Goal: Transaction & Acquisition: Purchase product/service

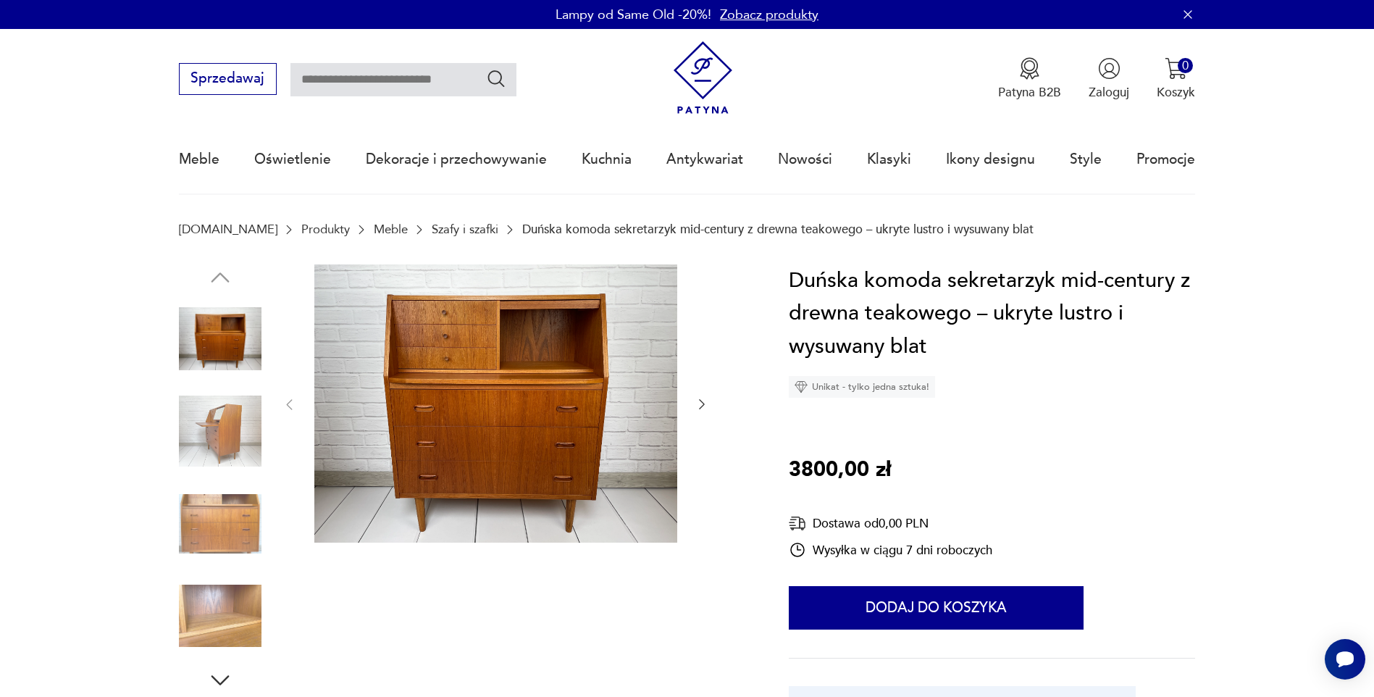
click at [236, 429] on img at bounding box center [220, 431] width 83 height 83
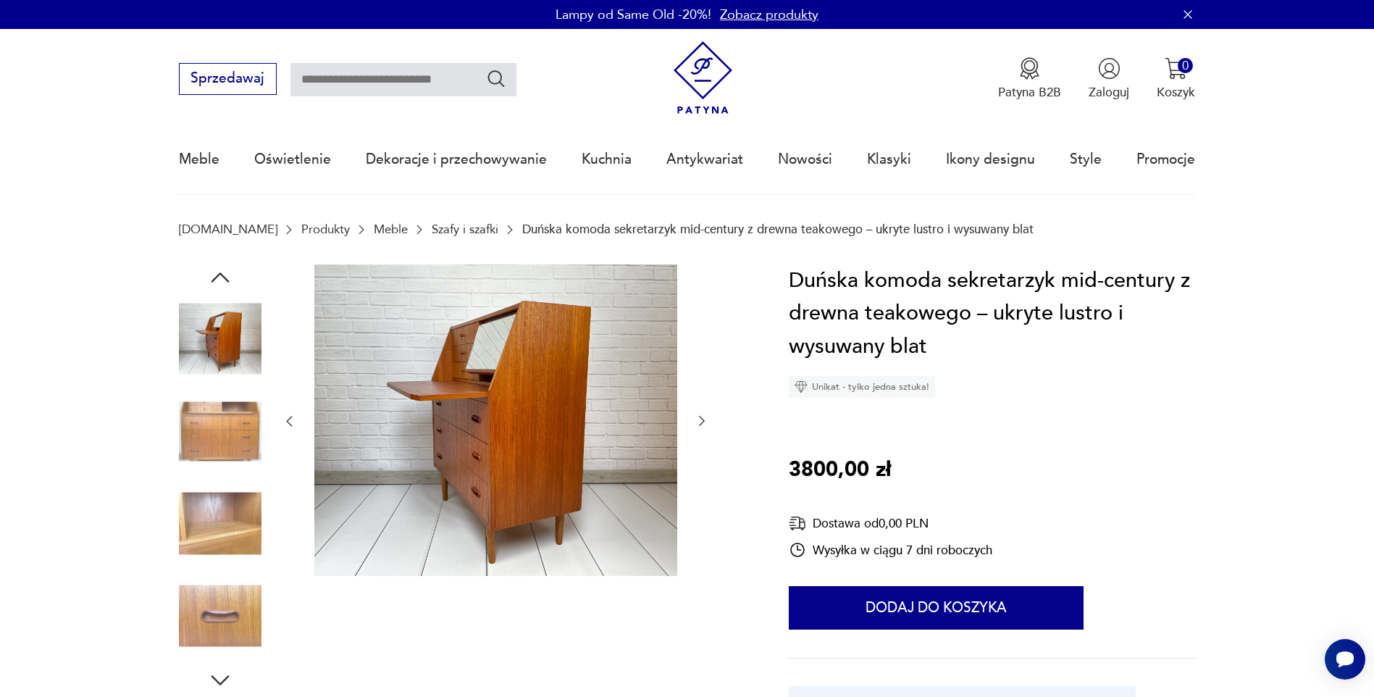
click at [228, 434] on img at bounding box center [220, 431] width 83 height 83
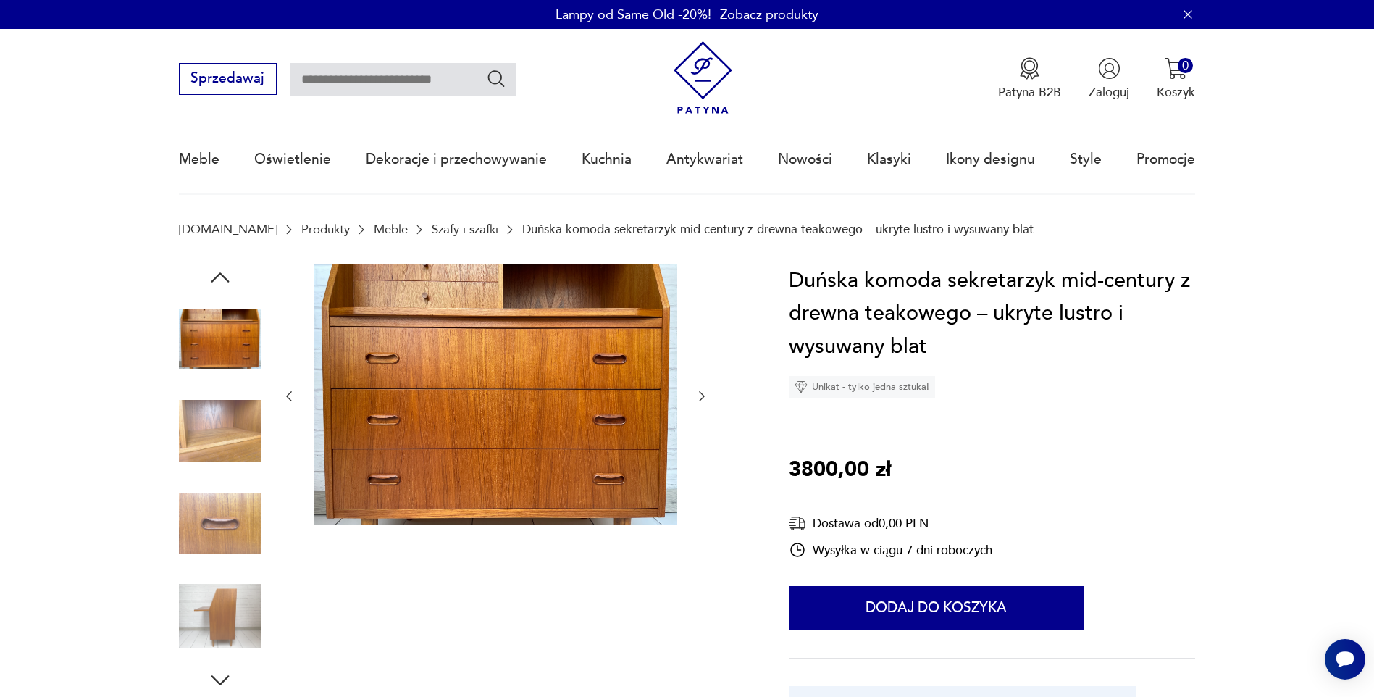
click at [230, 446] on img at bounding box center [220, 431] width 83 height 83
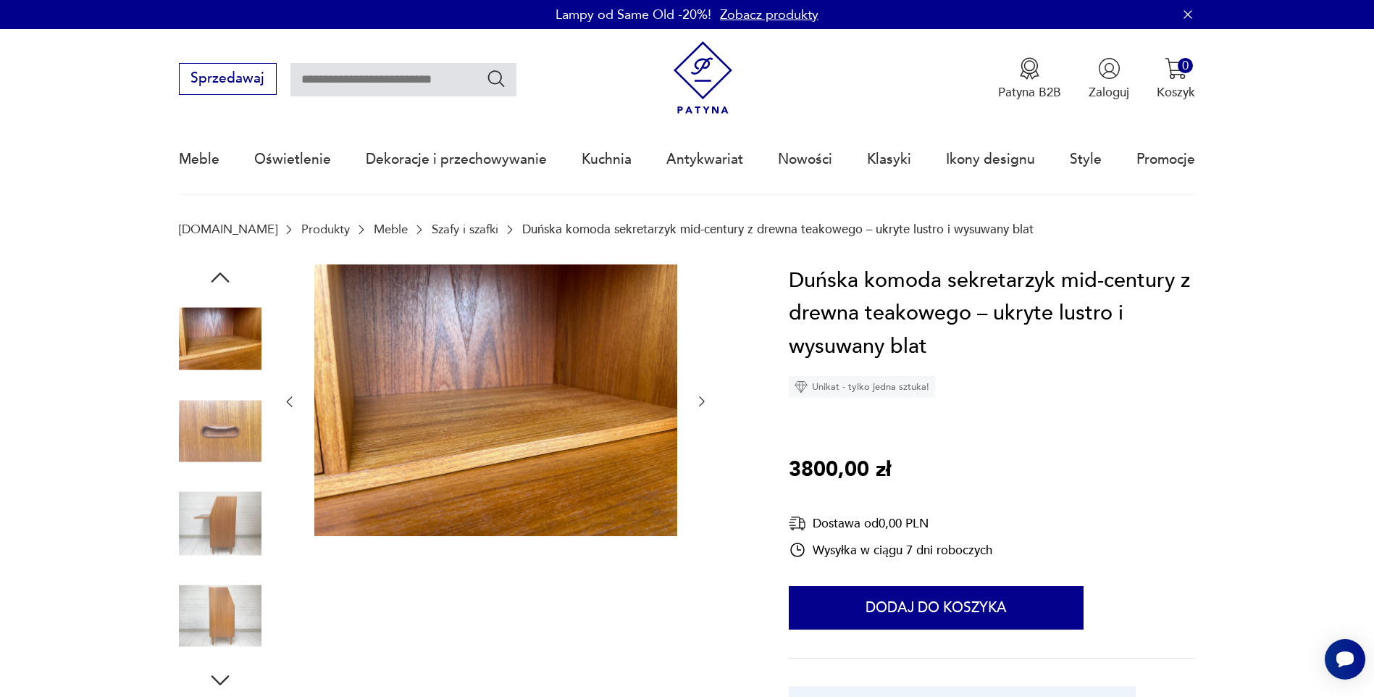
click at [230, 430] on img at bounding box center [220, 431] width 83 height 83
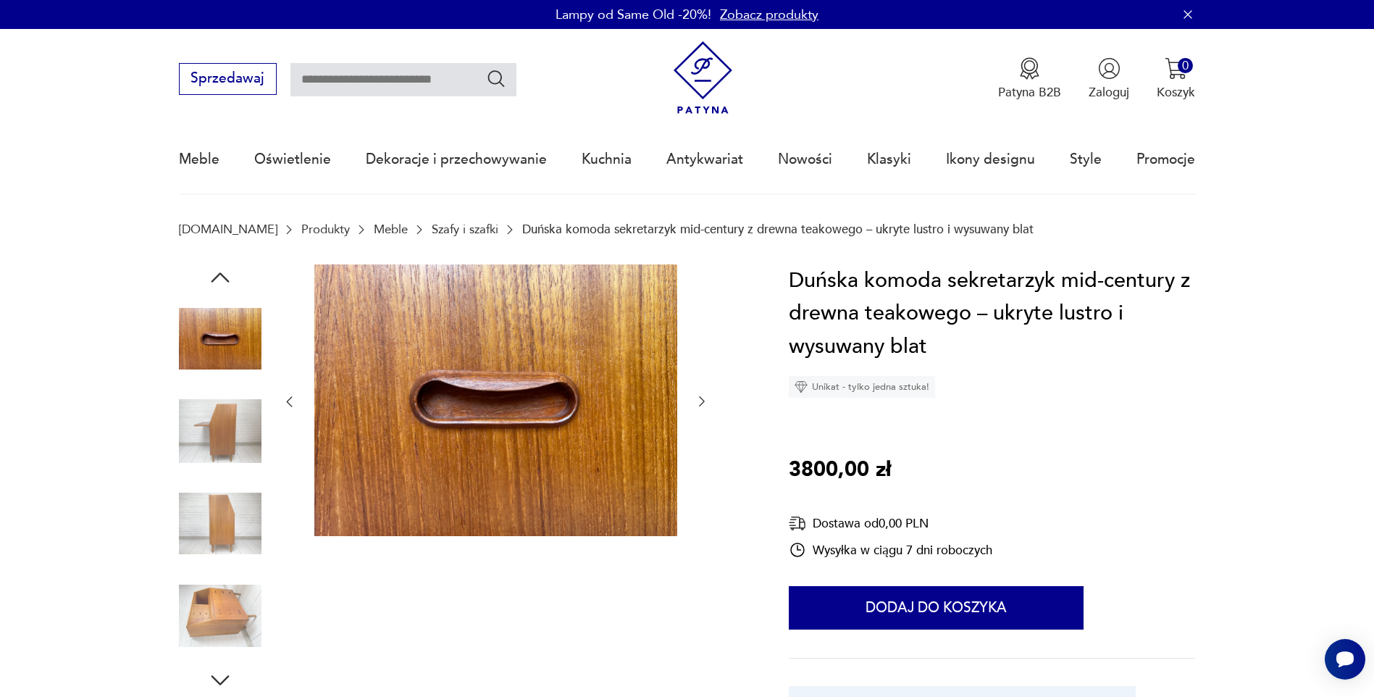
click at [224, 437] on img at bounding box center [220, 431] width 83 height 83
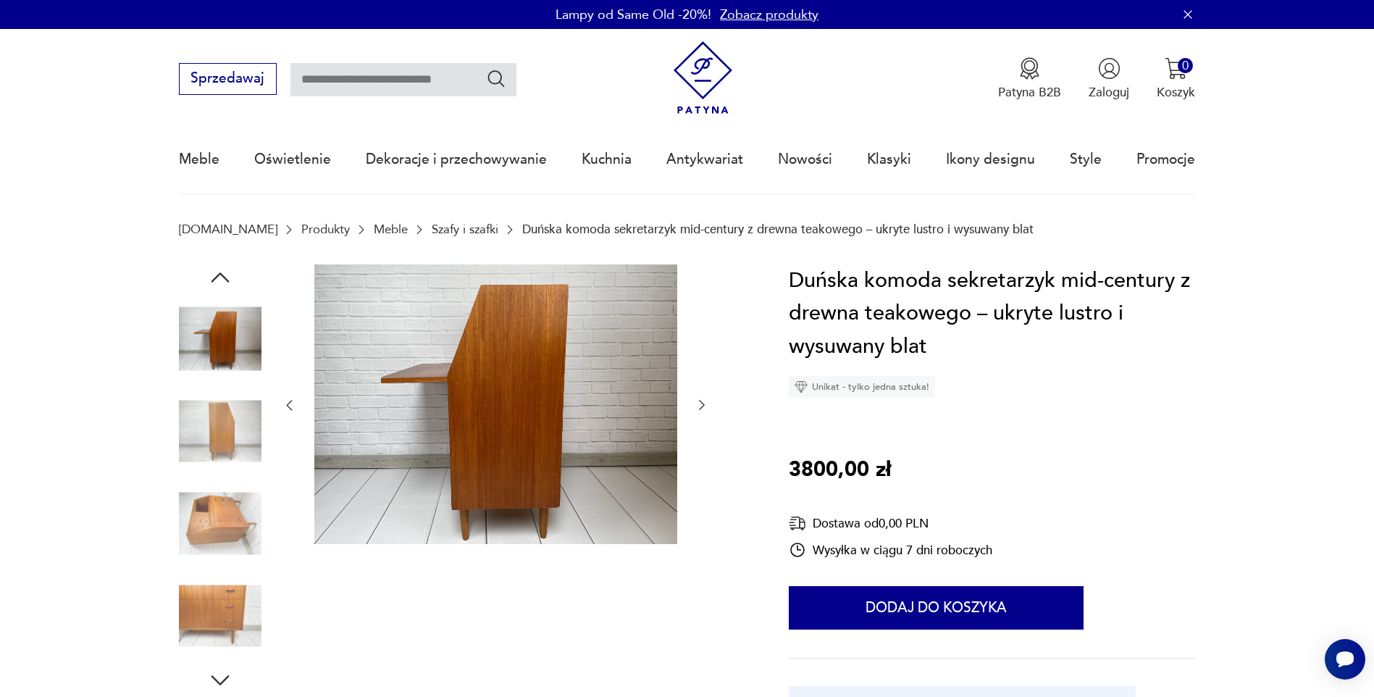
click at [219, 421] on img at bounding box center [220, 431] width 83 height 83
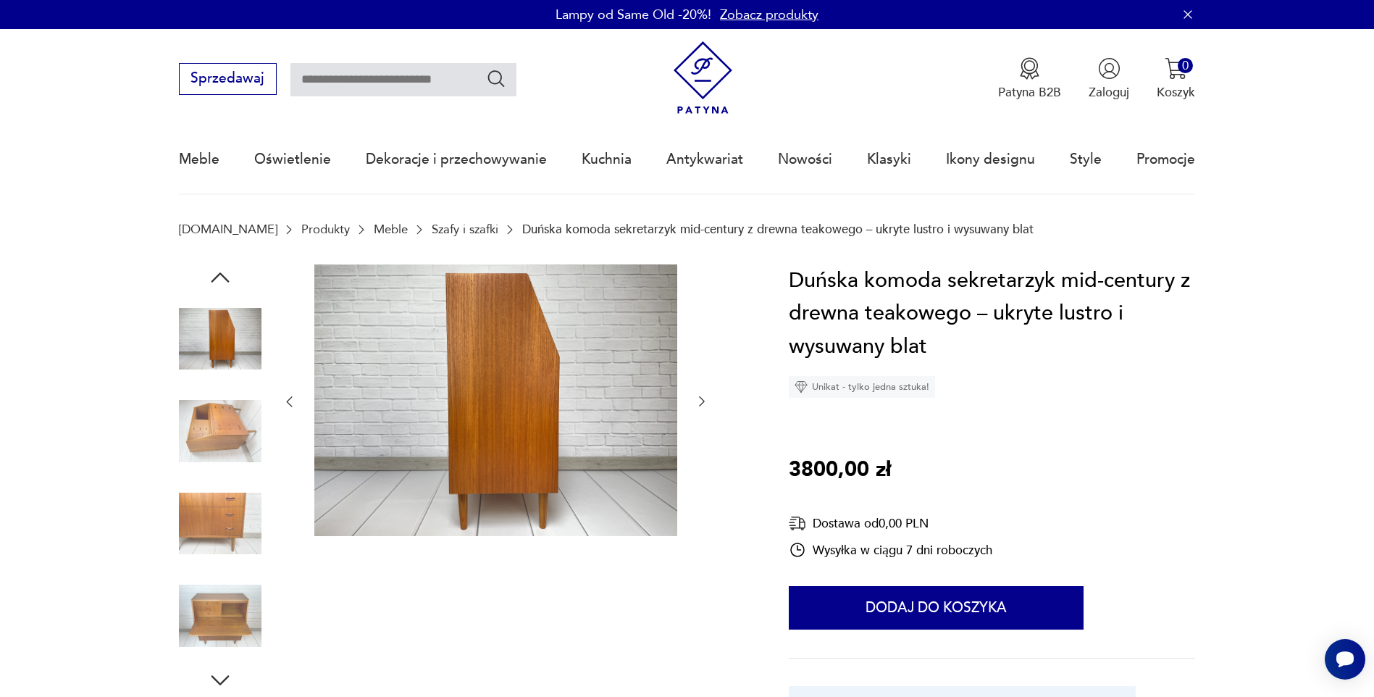
click at [217, 434] on img at bounding box center [220, 431] width 83 height 83
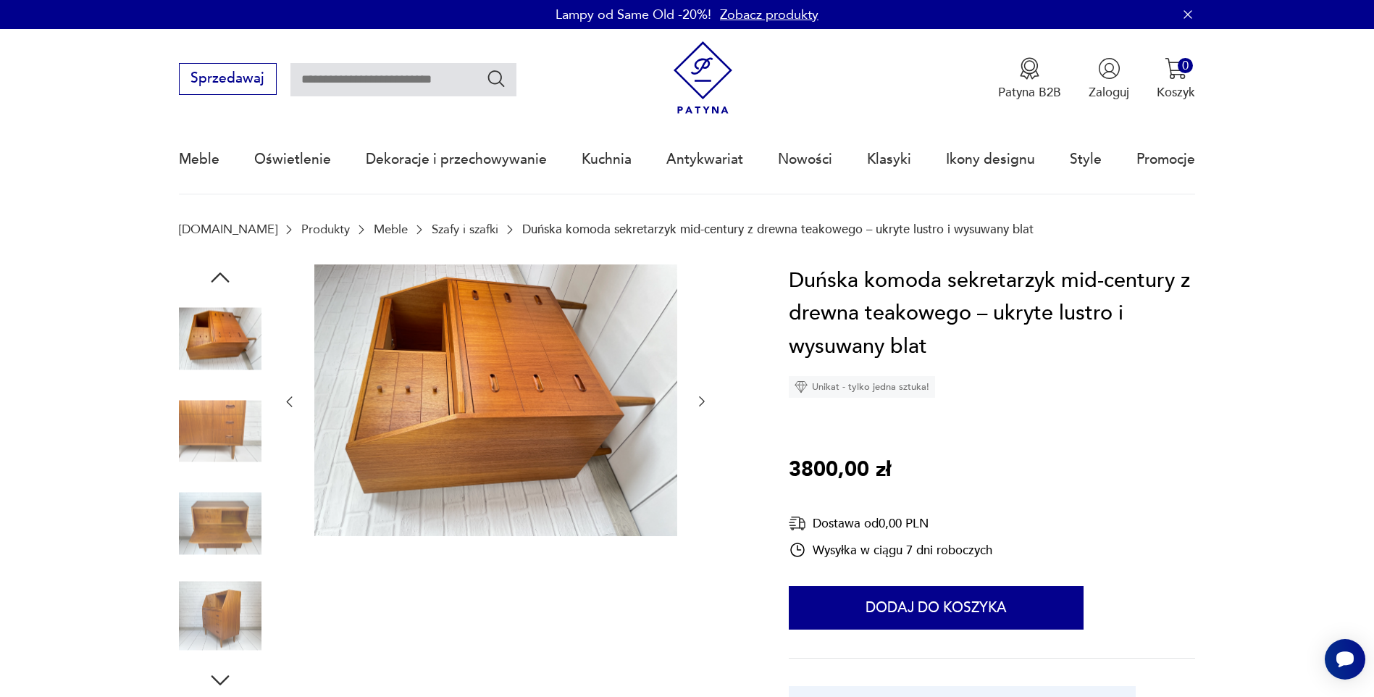
click at [217, 434] on img at bounding box center [220, 431] width 83 height 83
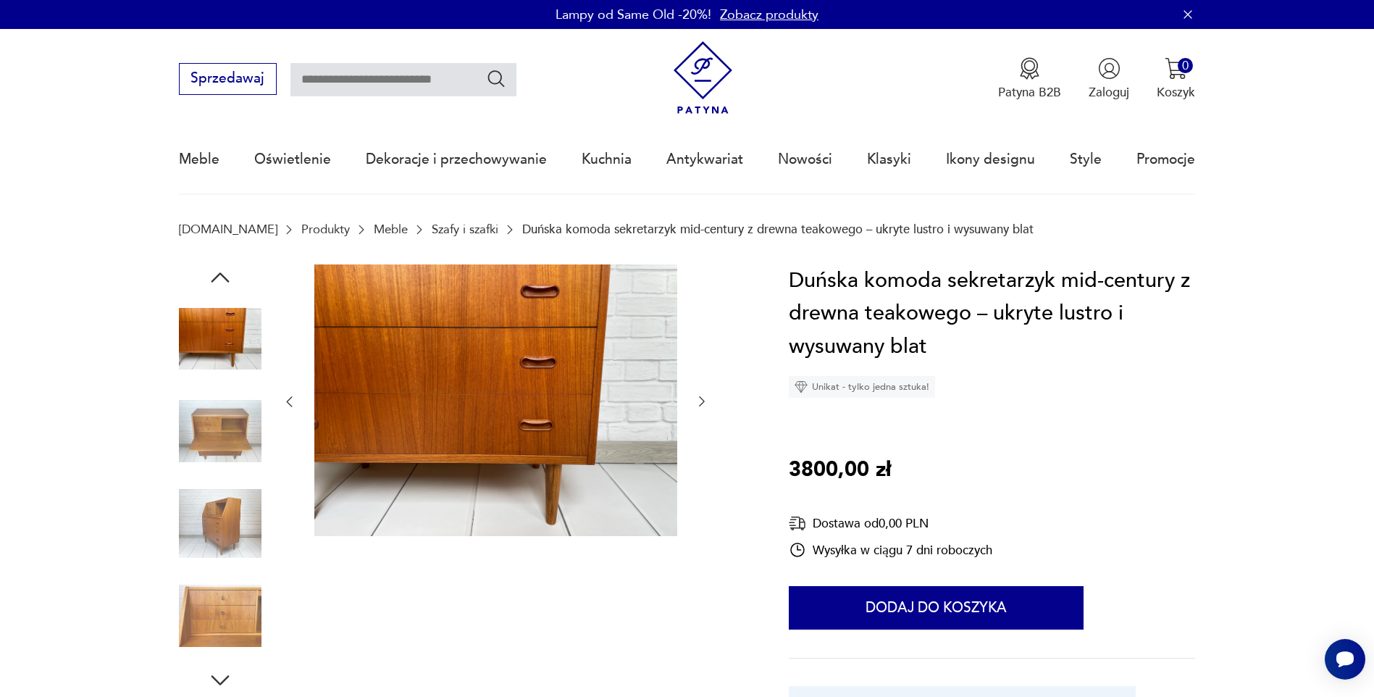
click at [216, 438] on img at bounding box center [220, 431] width 83 height 83
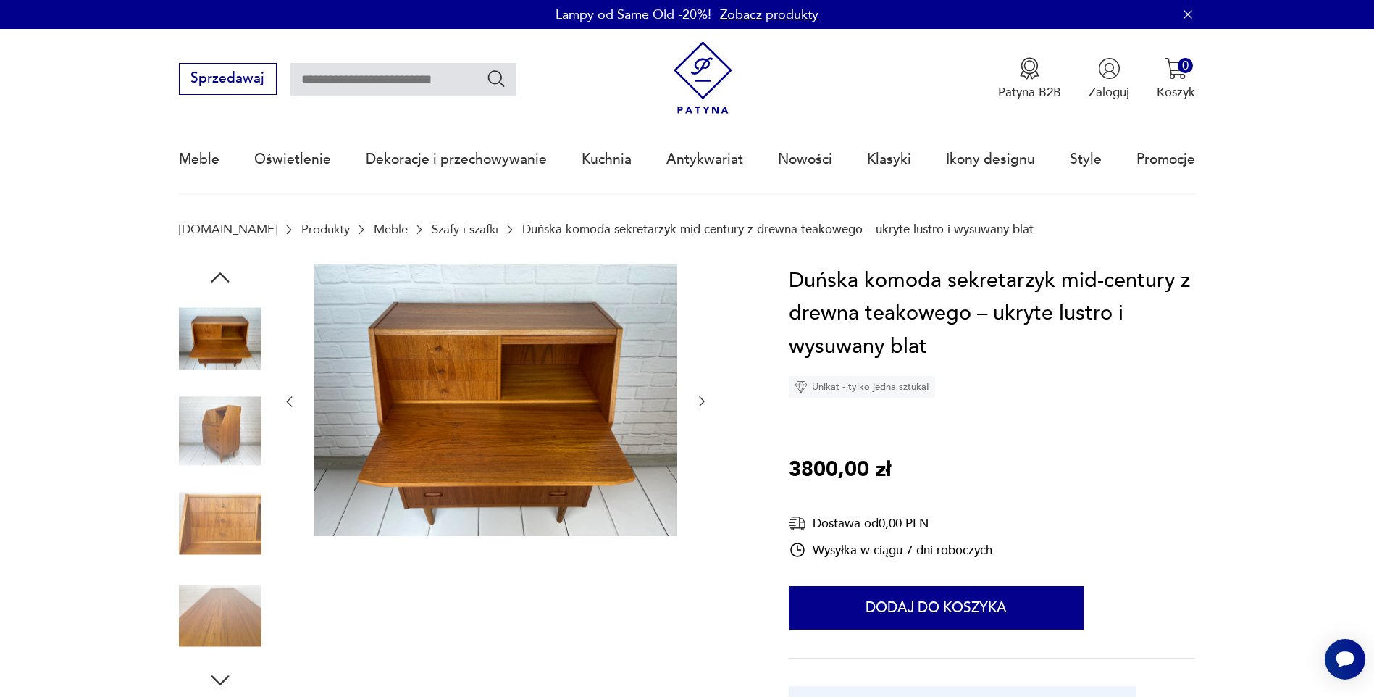
click at [227, 492] on img at bounding box center [220, 523] width 83 height 83
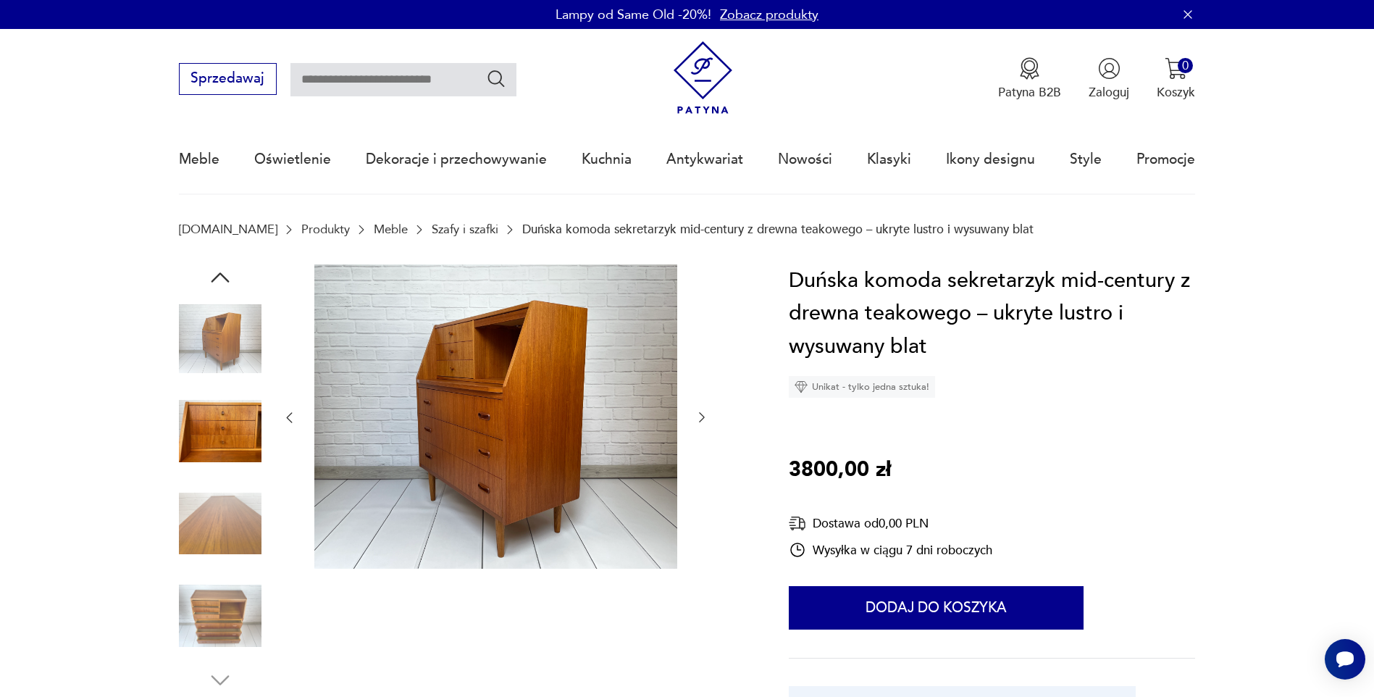
click at [220, 504] on img at bounding box center [220, 523] width 83 height 83
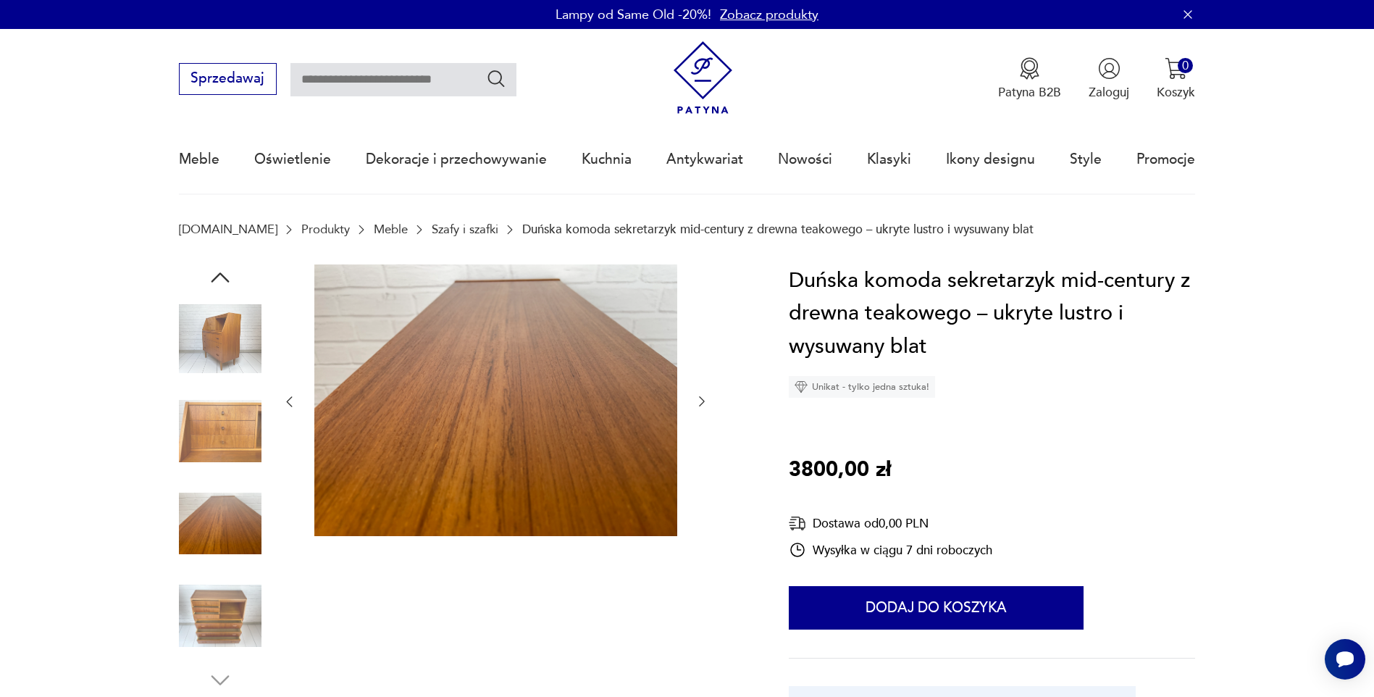
click at [215, 601] on img at bounding box center [220, 615] width 83 height 83
